Goal: Transaction & Acquisition: Purchase product/service

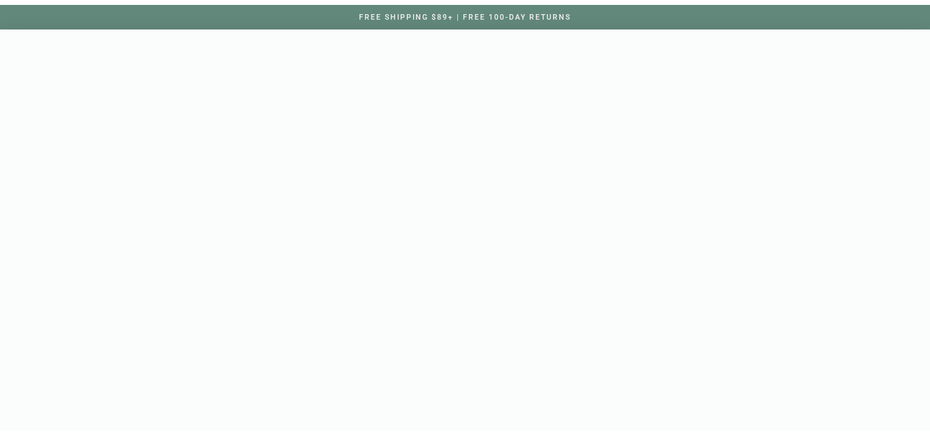
scroll to position [20, 0]
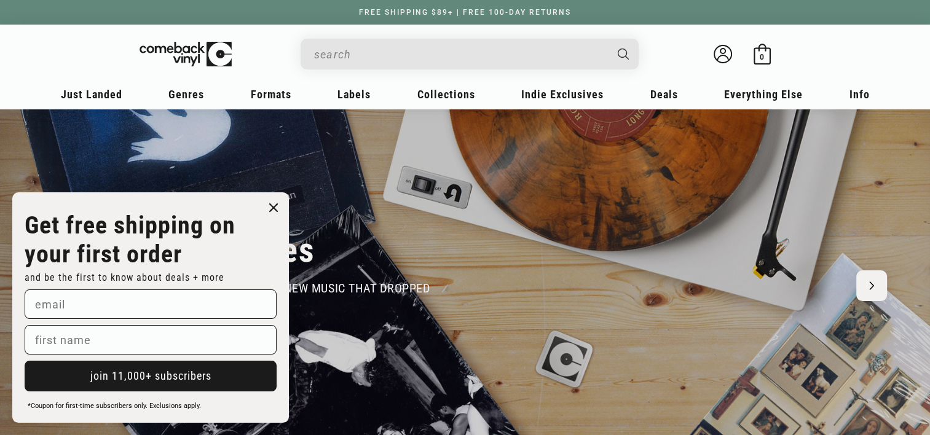
click at [273, 207] on circle "Close dialog" at bounding box center [274, 208] width 18 height 18
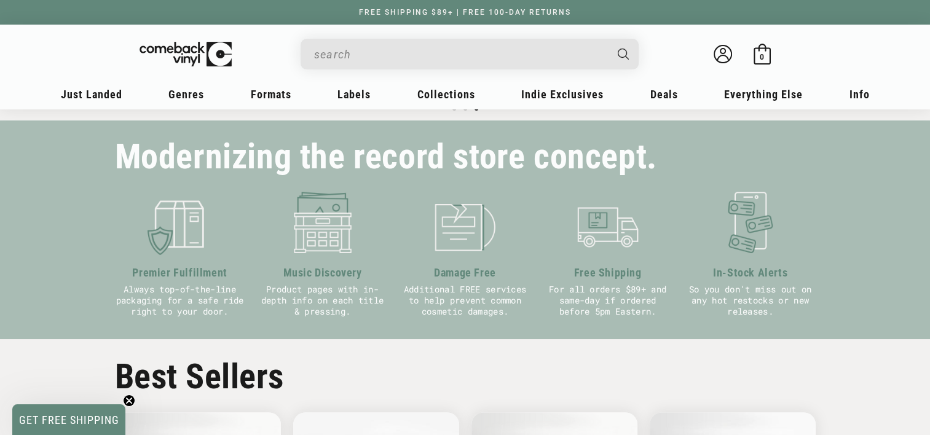
scroll to position [0, 1859]
click at [355, 57] on input "When autocomplete results are available use up and down arrows to review and en…" at bounding box center [459, 54] width 291 height 25
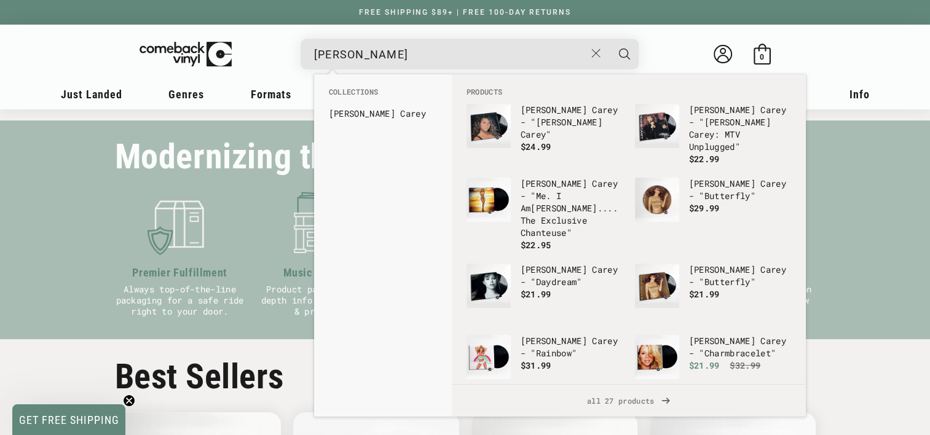
type input "mariah carey"
click at [609, 39] on button "Search" at bounding box center [624, 54] width 31 height 31
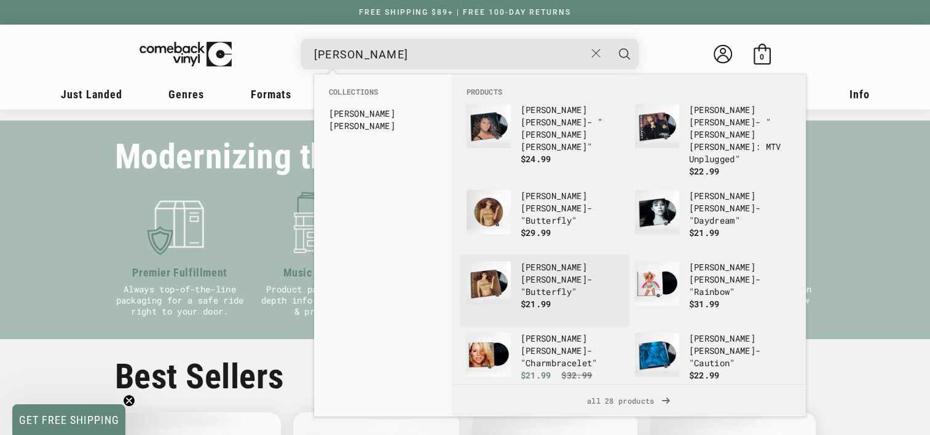
scroll to position [0, 0]
click at [546, 298] on span "$21.99" at bounding box center [536, 304] width 31 height 12
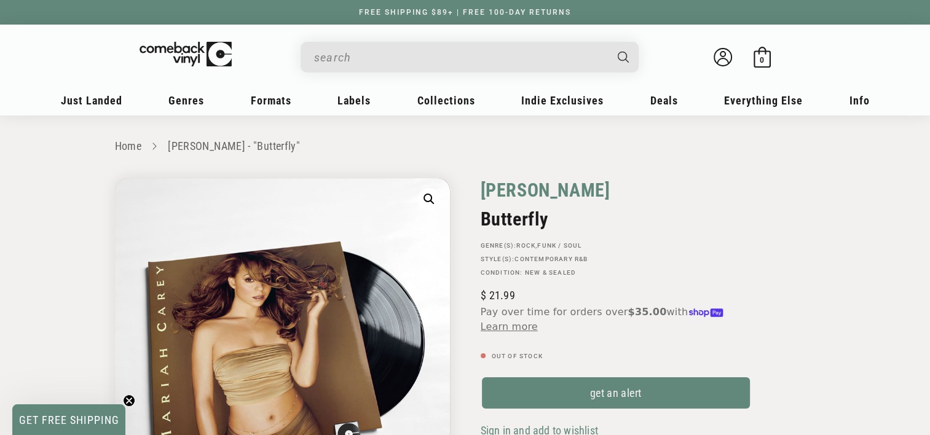
click at [520, 189] on link "[PERSON_NAME]" at bounding box center [546, 190] width 130 height 24
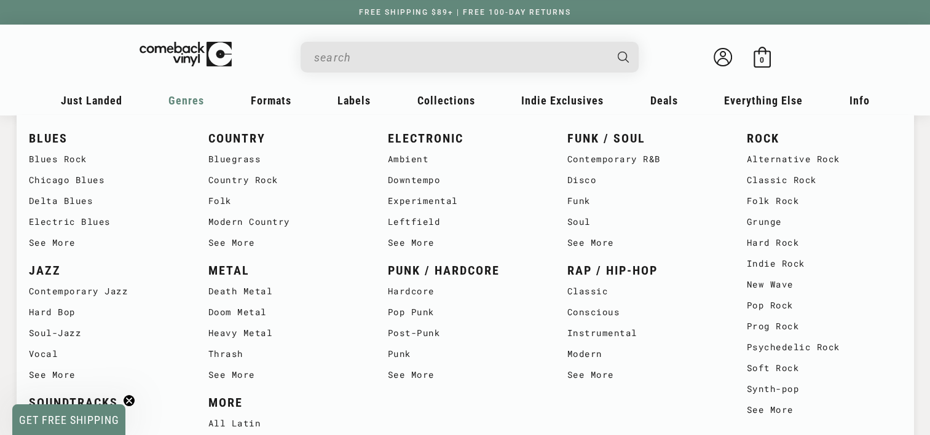
scroll to position [54, 0]
click at [609, 360] on link "Modern" at bounding box center [644, 354] width 155 height 21
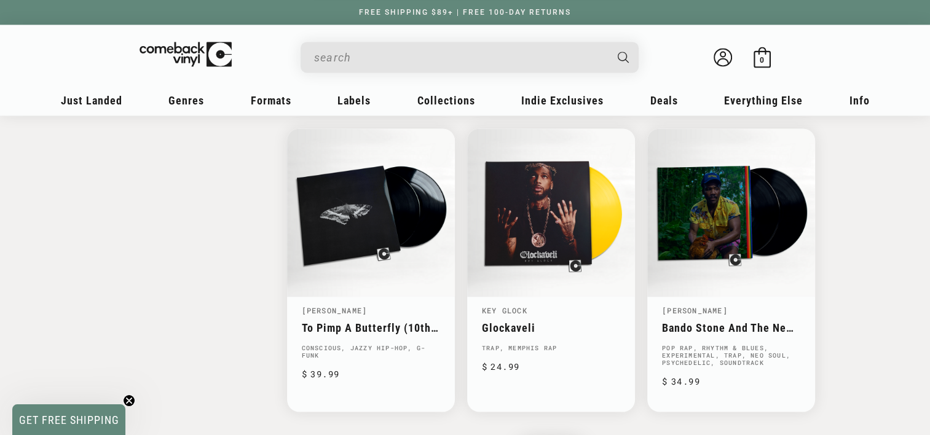
scroll to position [1870, 0]
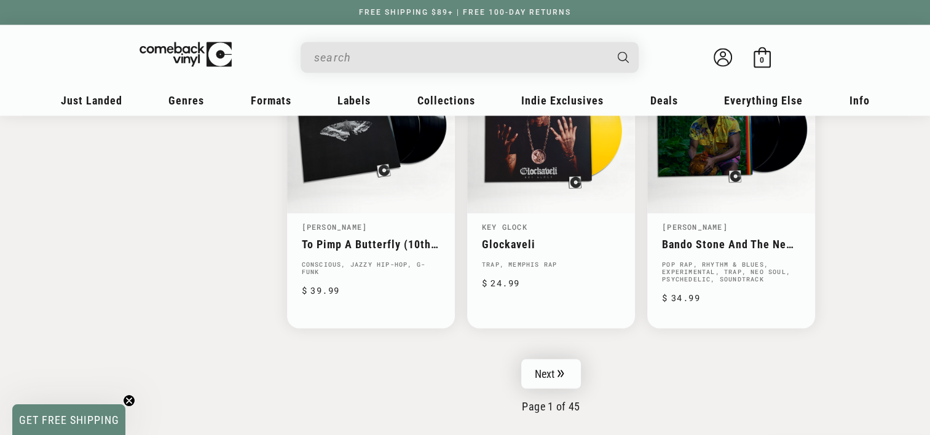
click at [541, 359] on link "Next" at bounding box center [551, 374] width 60 height 30
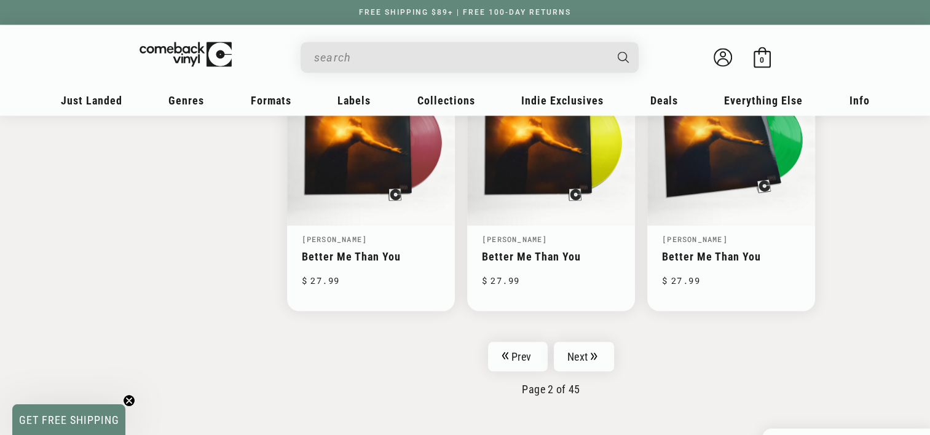
scroll to position [1971, 0]
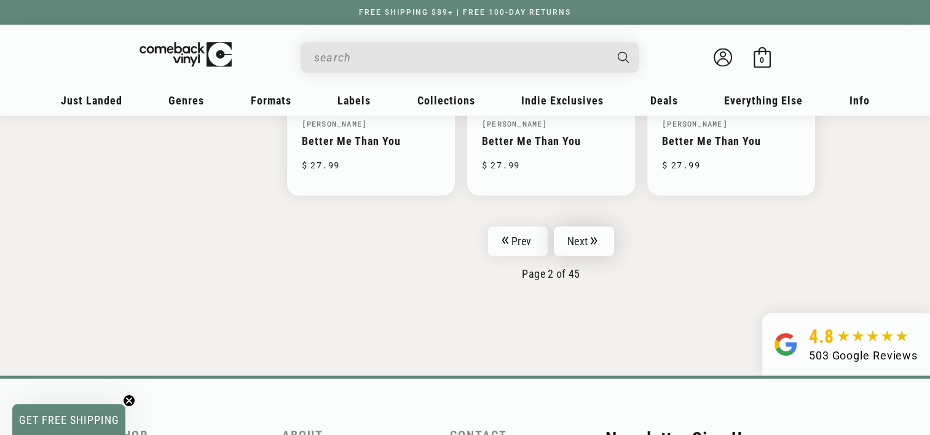
click at [586, 237] on link "Next" at bounding box center [584, 241] width 60 height 30
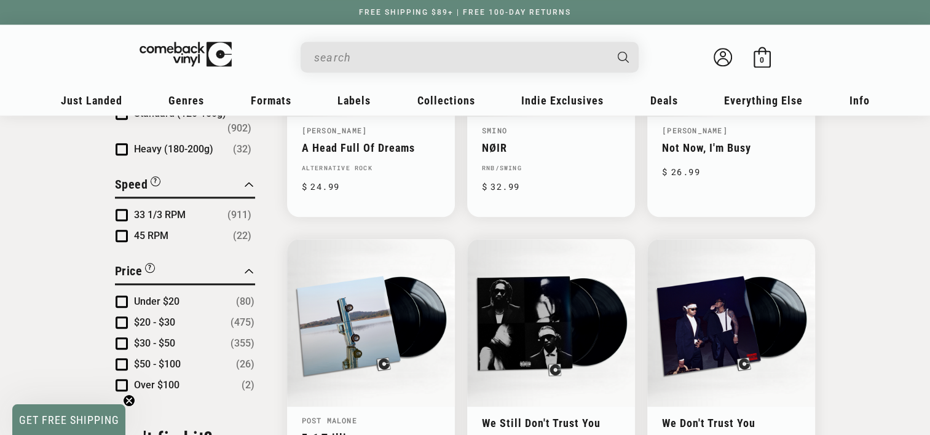
scroll to position [1197, 0]
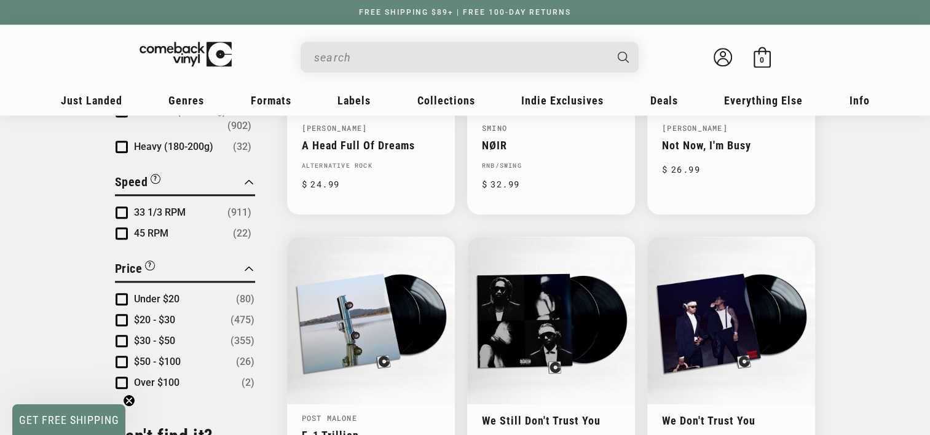
click at [156, 293] on span "Under $20" at bounding box center [156, 299] width 45 height 12
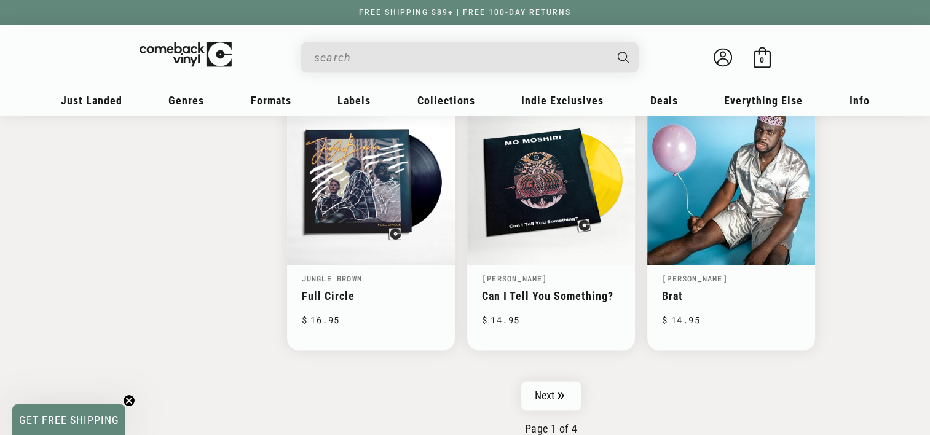
scroll to position [1911, 0]
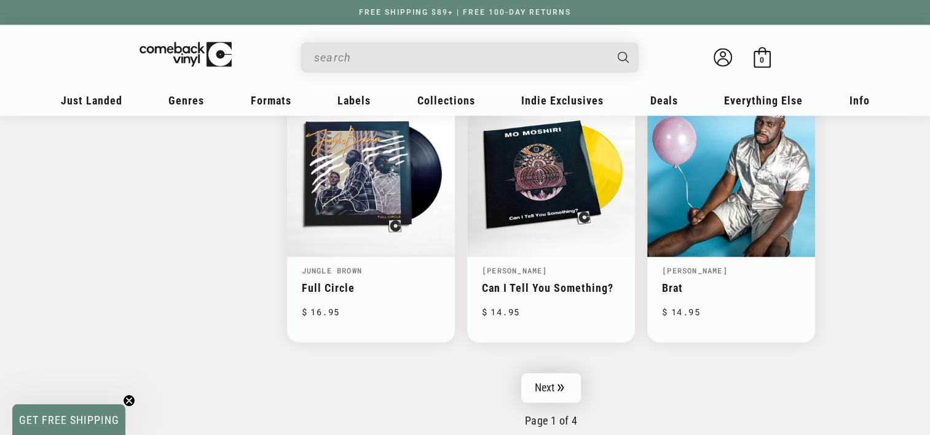
click at [554, 392] on link "Next" at bounding box center [551, 388] width 60 height 30
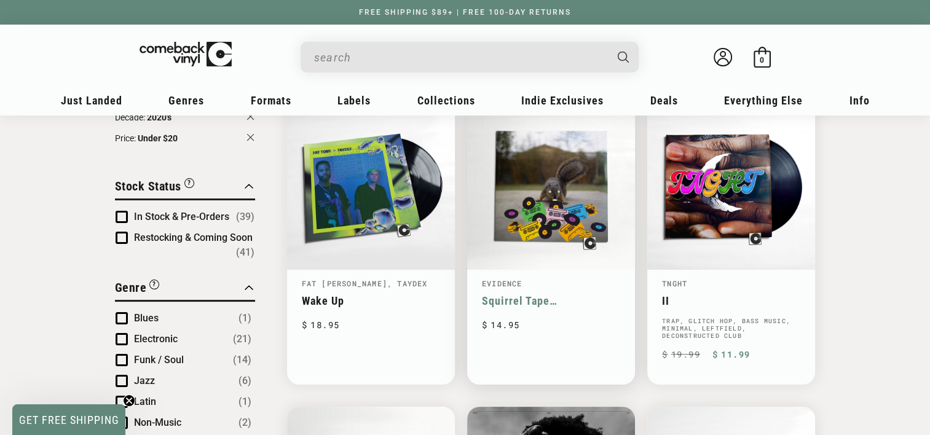
scroll to position [159, 0]
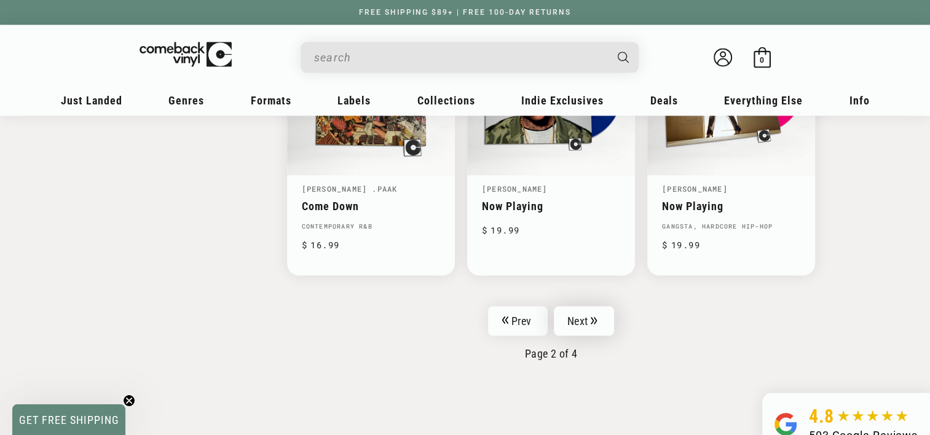
click at [586, 306] on link "Next" at bounding box center [584, 321] width 60 height 30
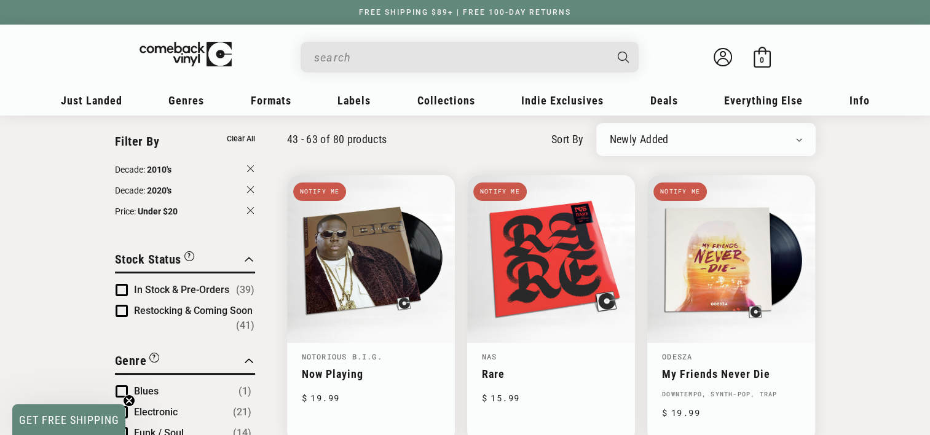
scroll to position [82, 0]
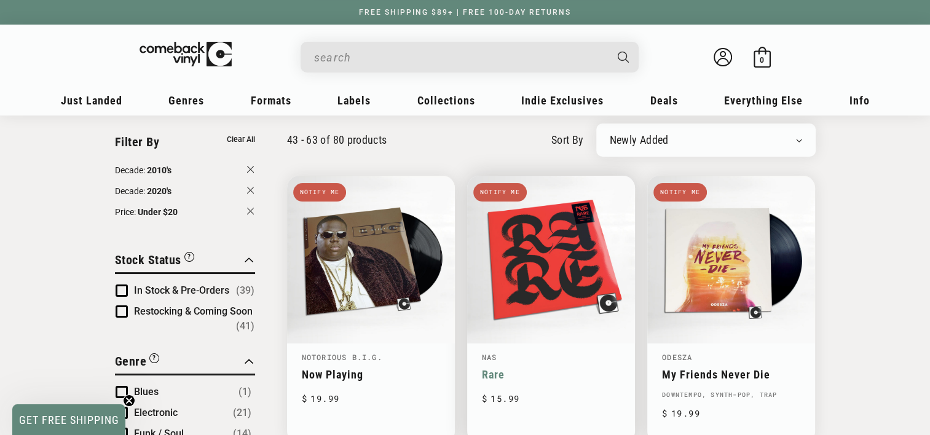
click at [529, 368] on link "Rare" at bounding box center [551, 374] width 138 height 13
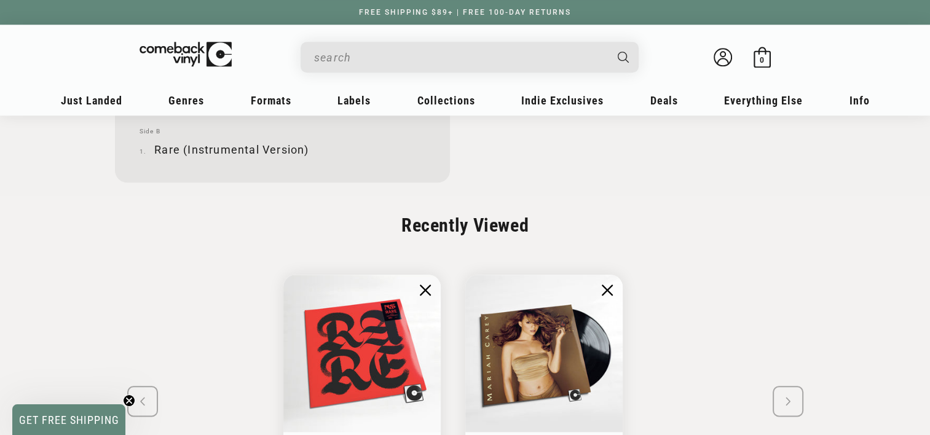
scroll to position [1743, 0]
